Goal: Task Accomplishment & Management: Use online tool/utility

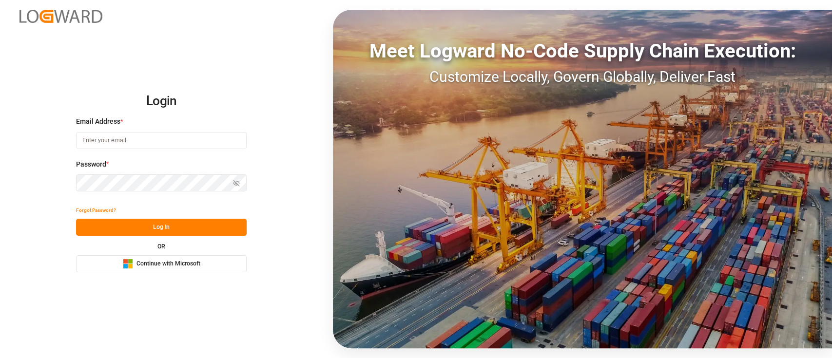
click at [95, 138] on input at bounding box center [161, 140] width 171 height 17
